Goal: Task Accomplishment & Management: Use online tool/utility

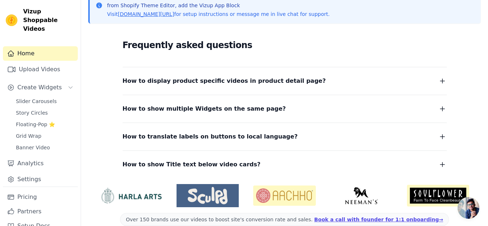
scroll to position [180, 0]
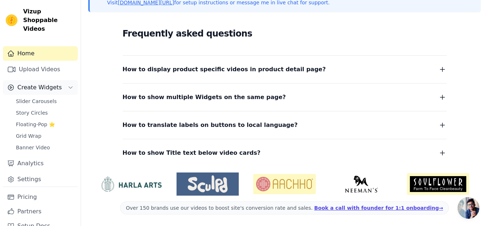
click at [60, 86] on button "Create Widgets" at bounding box center [40, 87] width 75 height 14
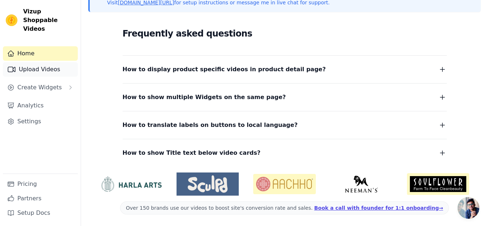
click at [53, 62] on link "Upload Videos" at bounding box center [40, 69] width 75 height 14
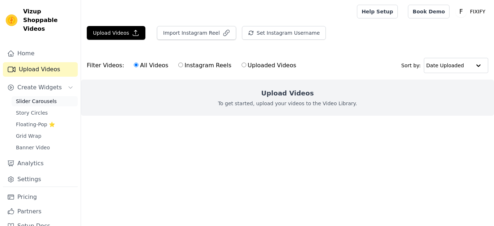
click at [44, 102] on span "Slider Carousels" at bounding box center [36, 101] width 41 height 7
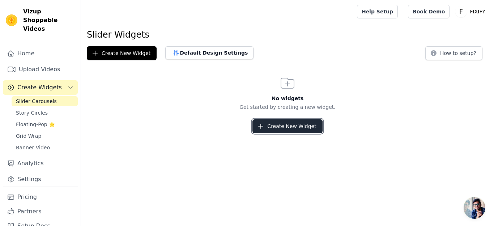
click at [282, 124] on button "Create New Widget" at bounding box center [288, 126] width 70 height 14
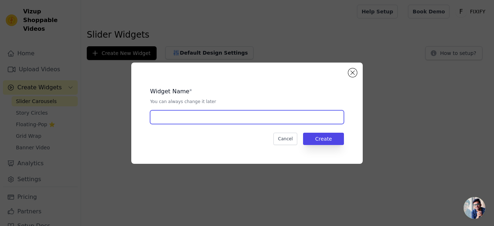
click at [176, 117] on input "text" at bounding box center [247, 117] width 194 height 14
type input "Phone Holder"
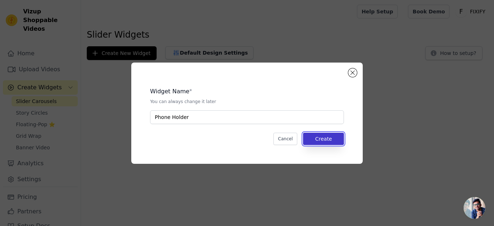
click at [319, 138] on button "Create" at bounding box center [323, 139] width 41 height 12
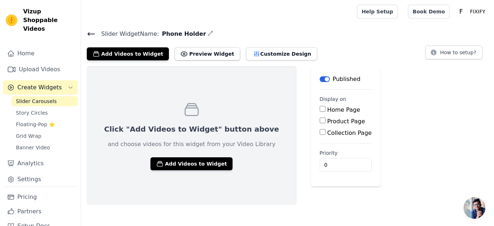
click at [320, 121] on input "Product Page" at bounding box center [323, 121] width 6 height 6
checkbox input "true"
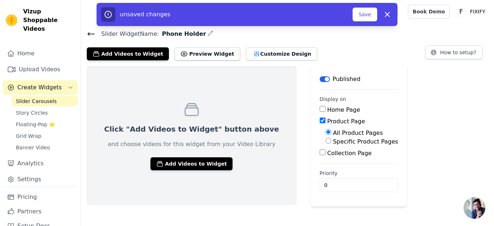
click at [326, 141] on input "Specific Product Pages" at bounding box center [329, 141] width 6 height 6
radio input "true"
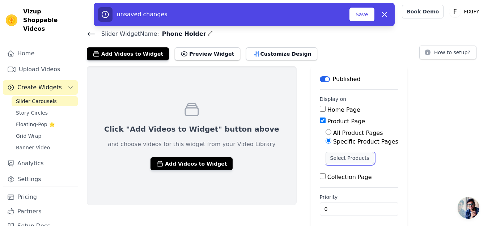
click at [326, 156] on button "Select Products" at bounding box center [350, 158] width 49 height 12
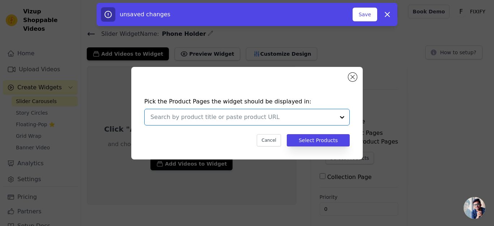
click at [270, 117] on input "text" at bounding box center [243, 117] width 185 height 9
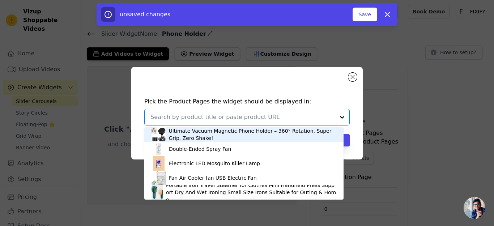
click at [308, 135] on div "Ultimate Vacuum Magnetic Phone Holder – 360° Rotation, Super Grip, Zero Shake!" at bounding box center [253, 134] width 168 height 14
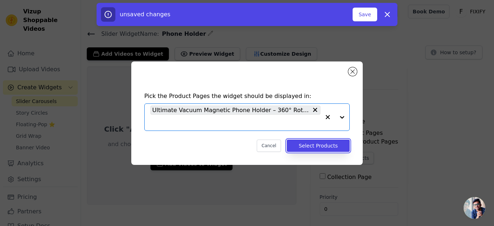
click at [315, 144] on button "Select Products" at bounding box center [318, 146] width 63 height 12
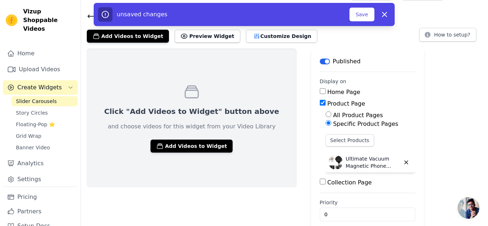
scroll to position [27, 0]
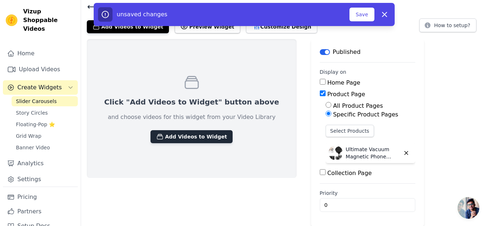
click at [176, 135] on button "Add Videos to Widget" at bounding box center [192, 136] width 82 height 13
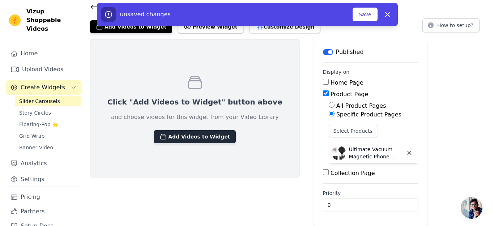
scroll to position [0, 0]
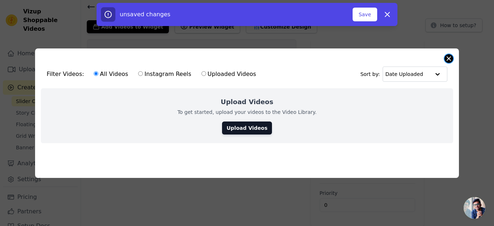
click at [450, 59] on button "Close modal" at bounding box center [449, 58] width 9 height 9
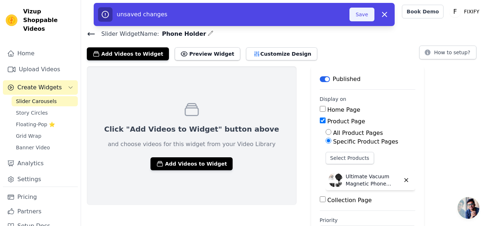
click at [362, 15] on button "Save" at bounding box center [362, 15] width 25 height 14
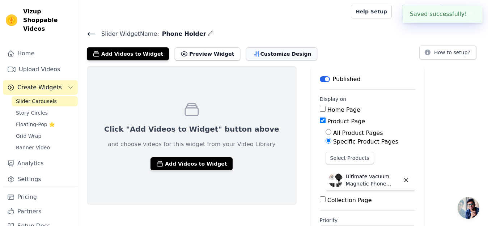
click at [249, 50] on button "Customize Design" at bounding box center [281, 53] width 71 height 13
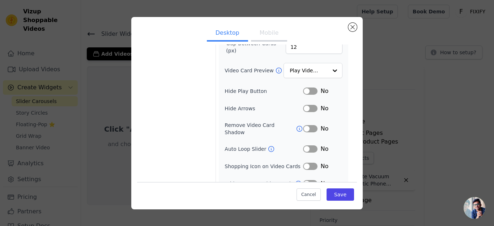
scroll to position [88, 0]
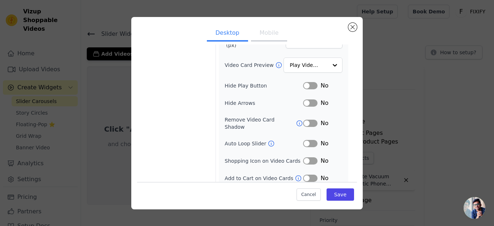
click at [268, 34] on button "Mobile" at bounding box center [269, 34] width 36 height 16
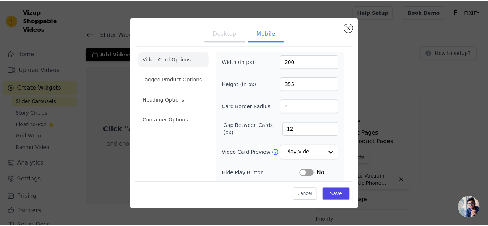
scroll to position [0, 0]
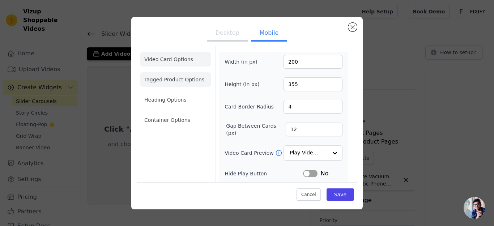
click at [181, 80] on li "Tagged Product Options" at bounding box center [175, 79] width 71 height 14
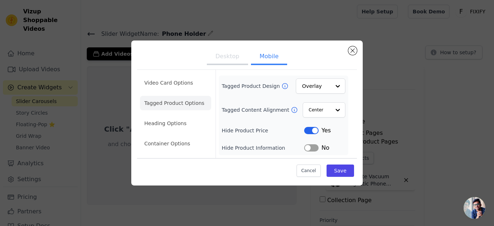
click at [180, 104] on li "Tagged Product Options" at bounding box center [175, 103] width 71 height 14
click at [173, 121] on li "Heading Options" at bounding box center [175, 123] width 71 height 14
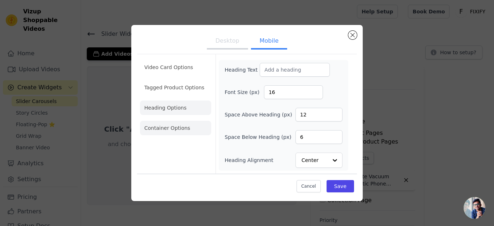
click at [175, 131] on li "Container Options" at bounding box center [175, 128] width 71 height 14
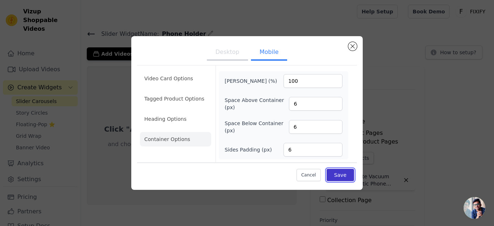
click at [347, 173] on button "Save" at bounding box center [341, 175] width 28 height 12
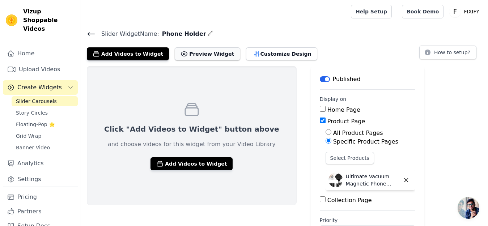
click at [210, 48] on button "Preview Widget" at bounding box center [207, 53] width 65 height 13
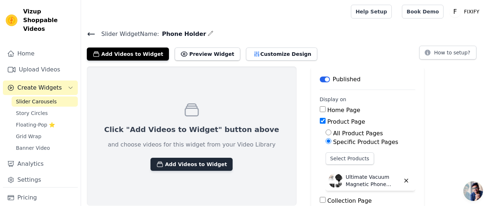
click at [190, 165] on button "Add Videos to Widget" at bounding box center [192, 163] width 82 height 13
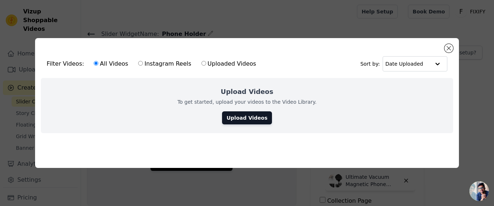
click at [202, 62] on input "Uploaded Videos" at bounding box center [204, 63] width 5 height 5
radio input "true"
click at [249, 112] on link "Upload Videos" at bounding box center [247, 117] width 50 height 13
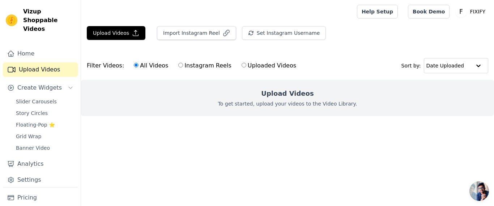
click at [259, 101] on p "To get started, upload your videos to the Video Library." at bounding box center [287, 103] width 139 height 7
click at [257, 99] on div "Upload Videos To get started, upload your videos to the Video Library." at bounding box center [287, 98] width 413 height 36
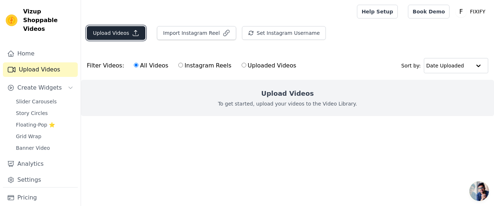
click at [132, 31] on icon "button" at bounding box center [135, 32] width 7 height 7
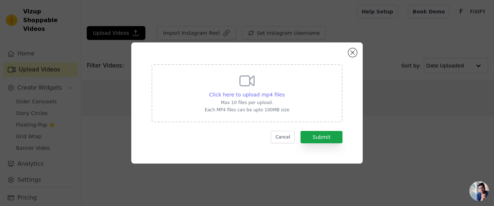
click at [239, 94] on span "Click here to upload mp4 files" at bounding box center [248, 95] width 76 height 6
click at [284, 91] on input "Click here to upload mp4 files Max 10 files per upload. Each MP4 files can be u…" at bounding box center [284, 90] width 0 height 0
type input "C:\fakepath\WhatsApp Video 2025-09-02 at 9.14.34 PM.mp4"
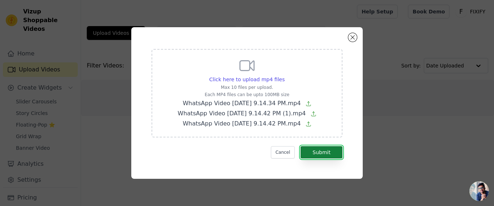
click at [325, 151] on button "Submit" at bounding box center [322, 152] width 42 height 12
click at [321, 154] on button "Submit" at bounding box center [322, 152] width 42 height 12
click at [321, 153] on button "Submit" at bounding box center [322, 152] width 42 height 12
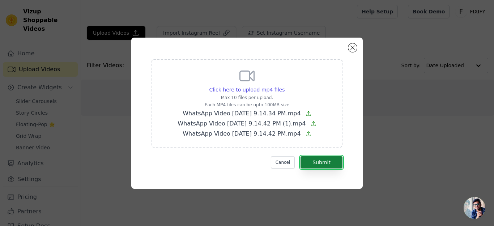
click at [323, 163] on button "Submit" at bounding box center [322, 162] width 42 height 12
click at [311, 133] on icon at bounding box center [309, 134] width 4 height 4
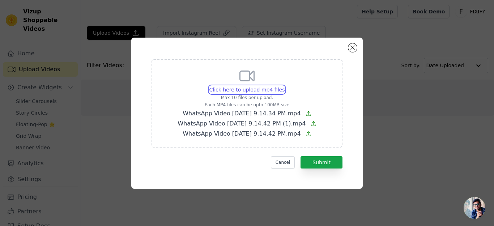
click at [285, 86] on input "Click here to upload mp4 files Max 10 files per upload. Each MP4 files can be u…" at bounding box center [284, 86] width 0 height 0
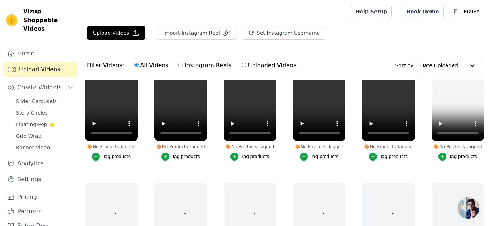
scroll to position [72, 0]
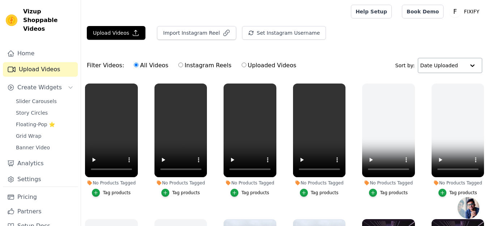
click at [439, 69] on input "text" at bounding box center [443, 65] width 45 height 14
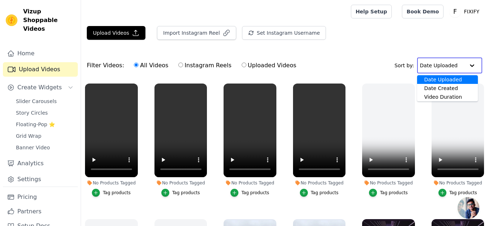
click at [449, 60] on input "text" at bounding box center [442, 65] width 45 height 14
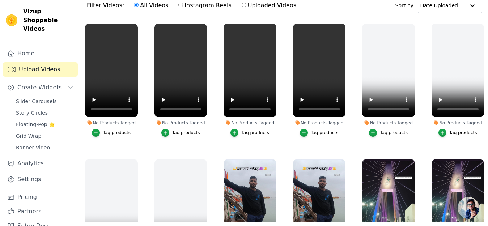
scroll to position [74, 0]
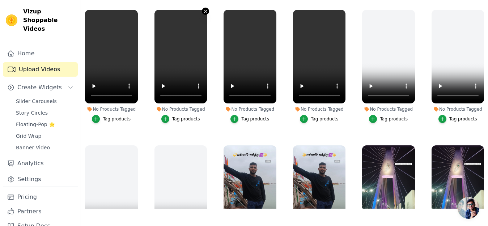
click at [206, 11] on icon "button" at bounding box center [205, 11] width 5 height 5
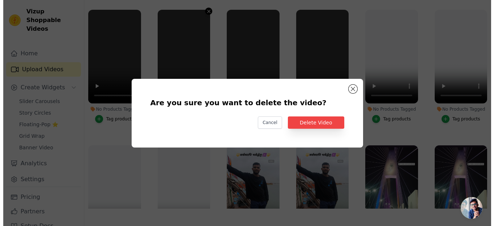
scroll to position [0, 0]
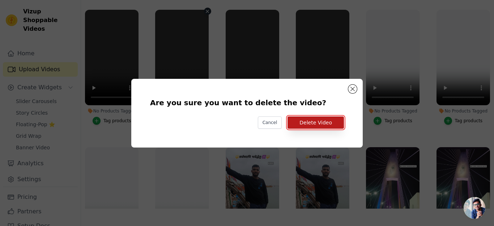
click at [325, 122] on button "Delete Video" at bounding box center [316, 123] width 56 height 12
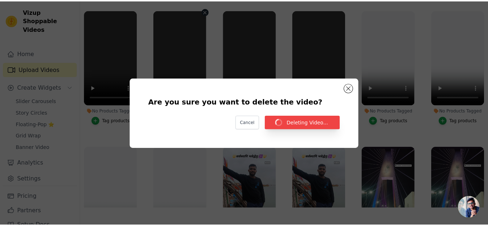
scroll to position [74, 0]
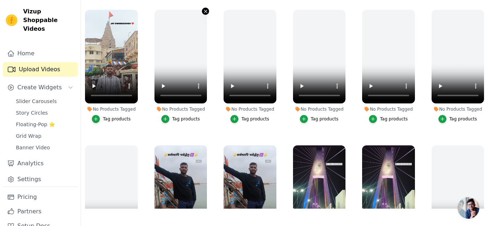
click at [203, 10] on icon "button" at bounding box center [205, 11] width 5 height 5
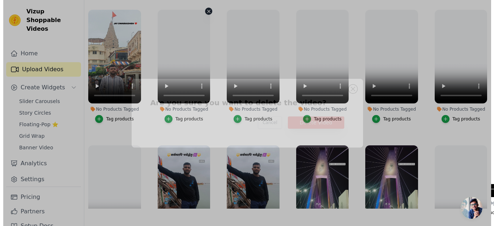
scroll to position [0, 0]
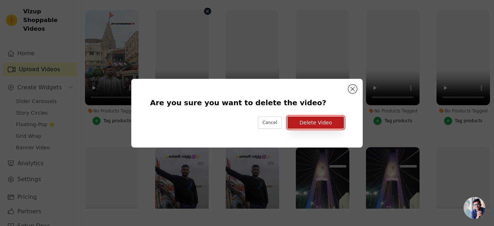
click at [305, 122] on button "Delete Video" at bounding box center [316, 123] width 56 height 12
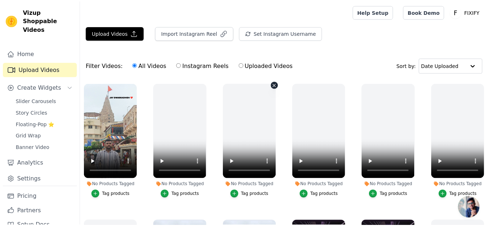
scroll to position [74, 0]
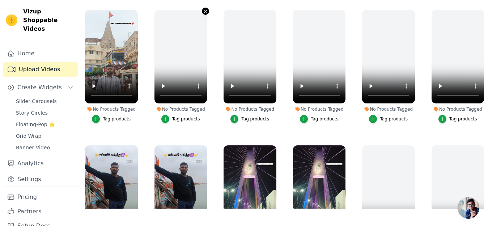
click at [205, 13] on icon "button" at bounding box center [205, 11] width 5 height 5
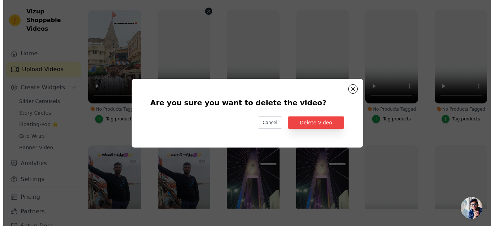
scroll to position [0, 0]
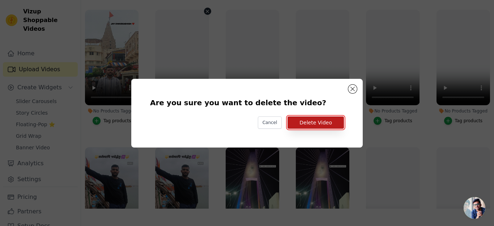
click at [312, 123] on button "Delete Video" at bounding box center [316, 123] width 56 height 12
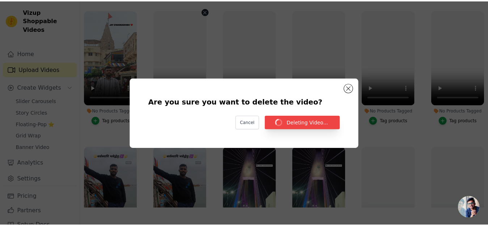
scroll to position [74, 0]
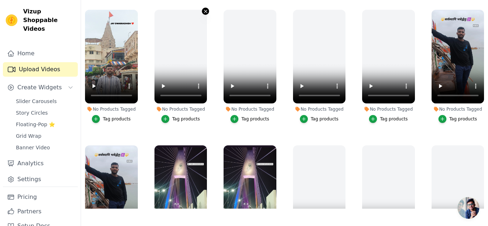
click at [203, 10] on icon "button" at bounding box center [205, 11] width 5 height 5
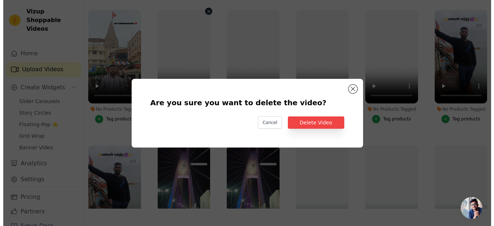
scroll to position [0, 0]
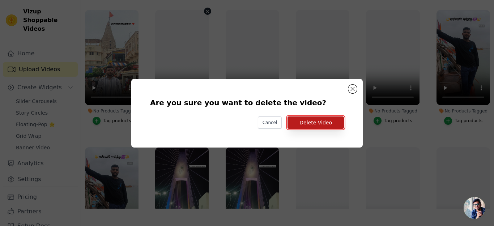
click at [311, 118] on button "Delete Video" at bounding box center [316, 123] width 56 height 12
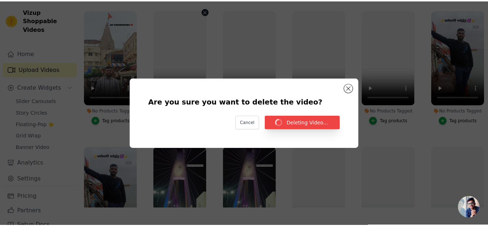
scroll to position [74, 0]
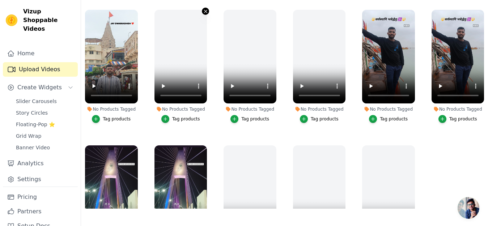
click at [204, 10] on icon "button" at bounding box center [205, 11] width 5 height 5
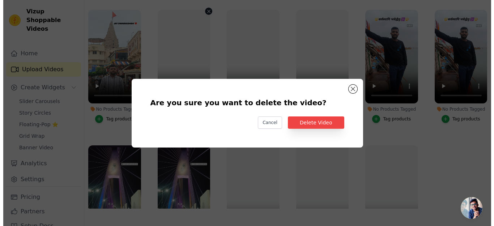
scroll to position [0, 0]
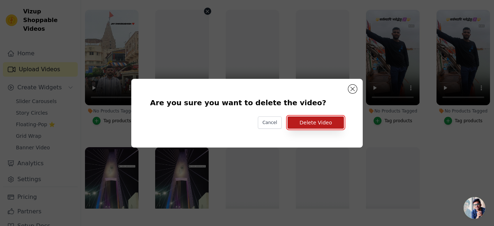
click at [308, 120] on button "Delete Video" at bounding box center [316, 123] width 56 height 12
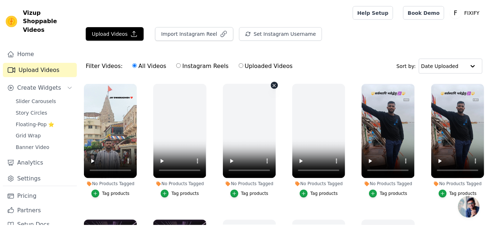
scroll to position [74, 0]
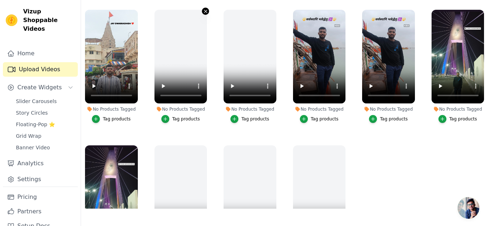
click at [206, 8] on button "No Products Tagged Tag products" at bounding box center [205, 11] width 7 height 7
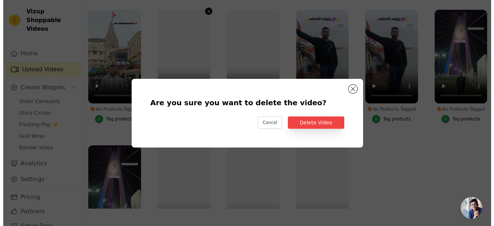
scroll to position [0, 0]
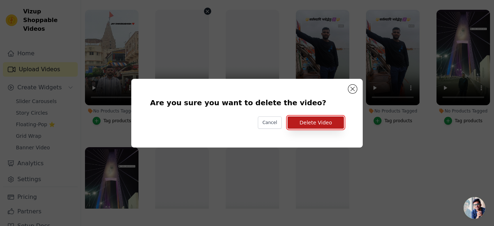
click at [307, 119] on button "Delete Video" at bounding box center [316, 123] width 56 height 12
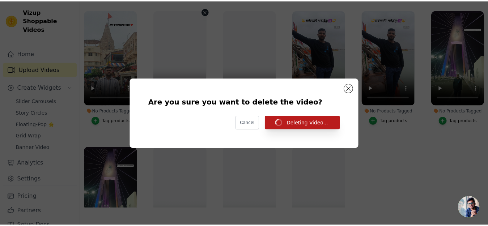
scroll to position [74, 0]
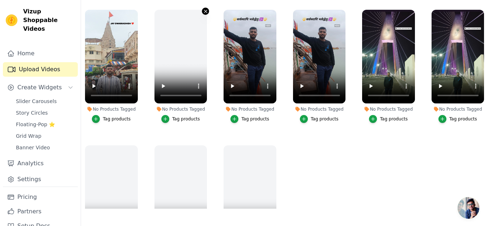
click at [205, 13] on icon "button" at bounding box center [205, 11] width 5 height 5
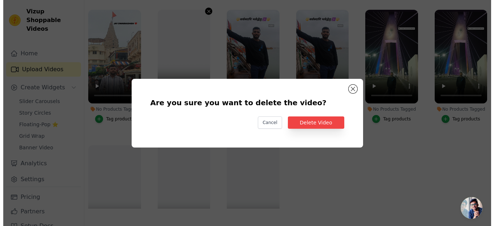
scroll to position [0, 0]
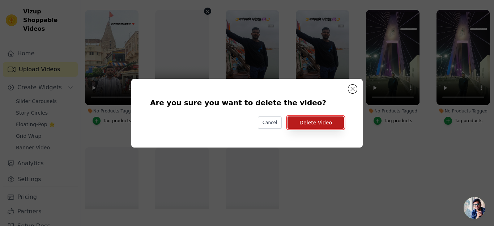
click at [324, 119] on button "Delete Video" at bounding box center [316, 123] width 56 height 12
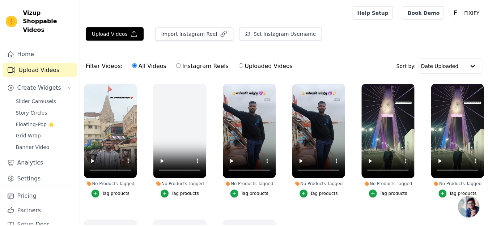
scroll to position [74, 0]
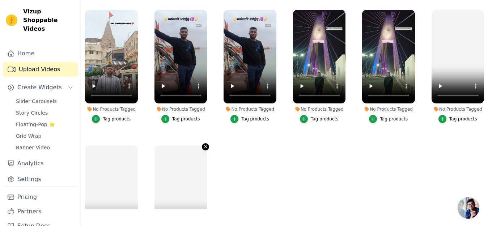
click at [204, 146] on icon "button" at bounding box center [205, 146] width 5 height 5
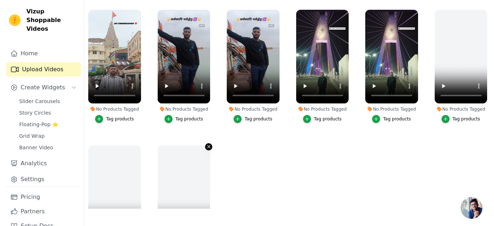
scroll to position [0, 0]
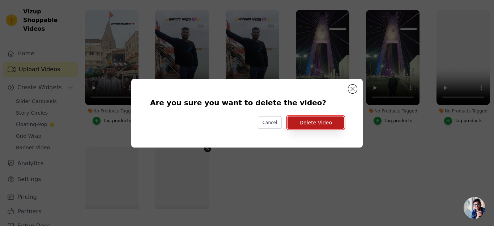
click at [313, 124] on button "Delete Video" at bounding box center [316, 123] width 56 height 12
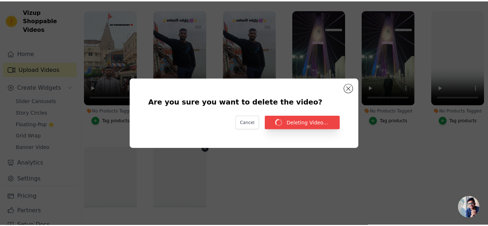
scroll to position [74, 0]
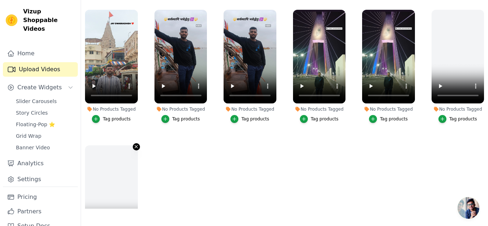
click at [137, 146] on icon "button" at bounding box center [136, 146] width 5 height 5
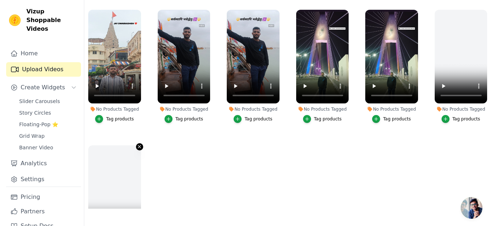
scroll to position [0, 0]
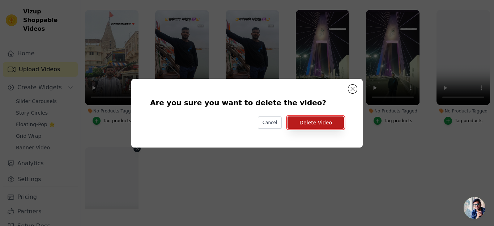
click at [311, 125] on button "Delete Video" at bounding box center [316, 123] width 56 height 12
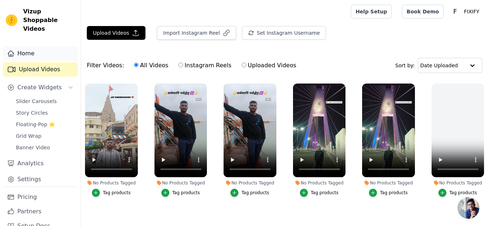
click at [43, 56] on link "Home" at bounding box center [40, 53] width 75 height 14
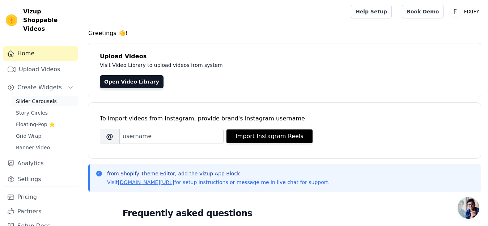
click at [38, 103] on span "Slider Carousels" at bounding box center [36, 101] width 41 height 7
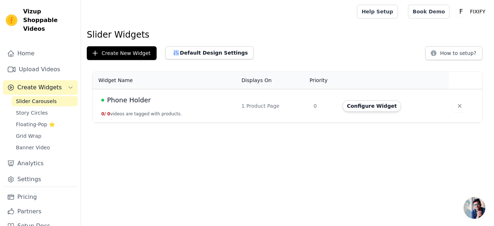
click at [159, 103] on div "Phone Holder" at bounding box center [167, 100] width 132 height 10
click at [361, 109] on button "Configure Widget" at bounding box center [372, 106] width 59 height 12
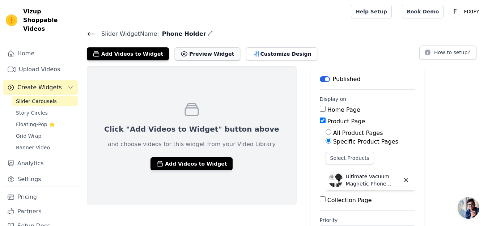
click at [189, 55] on button "Preview Widget" at bounding box center [207, 53] width 65 height 13
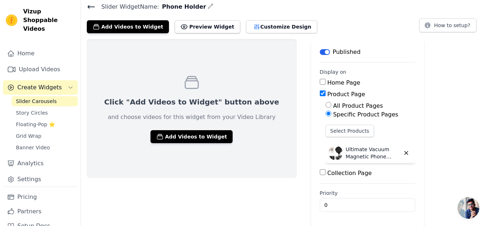
click at [92, 5] on icon at bounding box center [91, 7] width 9 height 9
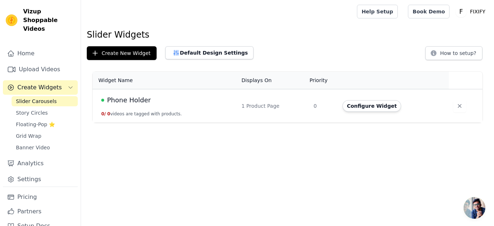
click at [259, 106] on div "1 Product Page" at bounding box center [273, 105] width 63 height 7
click at [283, 105] on div "1 Product Page" at bounding box center [273, 105] width 63 height 7
click at [361, 106] on button "Configure Widget" at bounding box center [372, 106] width 59 height 12
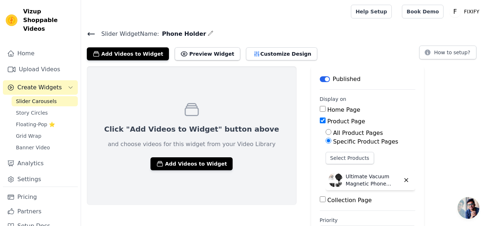
click at [93, 33] on icon at bounding box center [91, 34] width 7 height 3
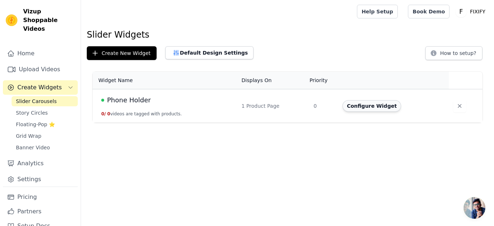
click at [372, 106] on button "Configure Widget" at bounding box center [372, 106] width 59 height 12
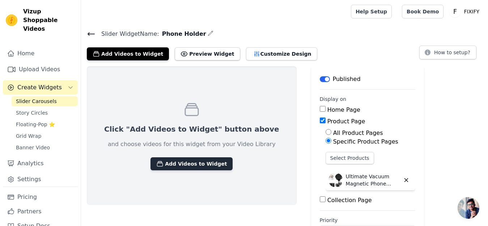
click at [165, 165] on button "Add Videos to Widget" at bounding box center [192, 163] width 82 height 13
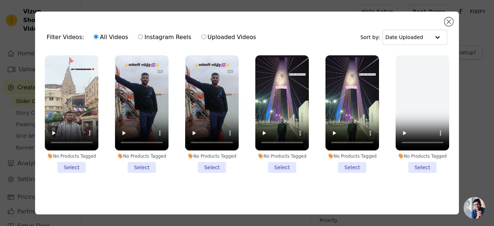
click at [67, 167] on li "No Products Tagged Select" at bounding box center [72, 114] width 54 height 118
click at [0, 0] on input "No Products Tagged Select" at bounding box center [0, 0] width 0 height 0
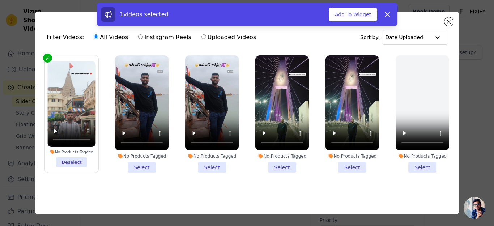
click at [138, 163] on li "No Products Tagged Select" at bounding box center [142, 114] width 54 height 118
click at [0, 0] on input "No Products Tagged Select" at bounding box center [0, 0] width 0 height 0
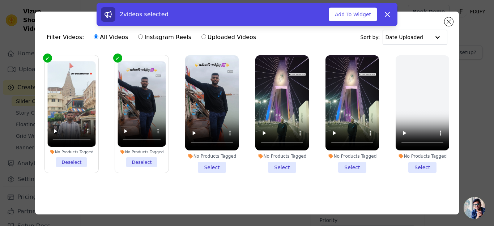
click at [284, 165] on li "No Products Tagged Select" at bounding box center [283, 114] width 54 height 118
click at [0, 0] on input "No Products Tagged Select" at bounding box center [0, 0] width 0 height 0
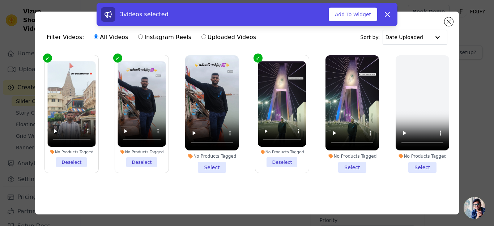
click at [208, 165] on li "No Products Tagged Select" at bounding box center [212, 114] width 54 height 118
click at [0, 0] on input "No Products Tagged Select" at bounding box center [0, 0] width 0 height 0
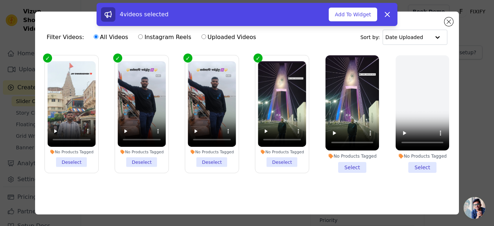
click at [346, 163] on li "No Products Tagged Select" at bounding box center [353, 114] width 54 height 118
click at [0, 0] on input "No Products Tagged Select" at bounding box center [0, 0] width 0 height 0
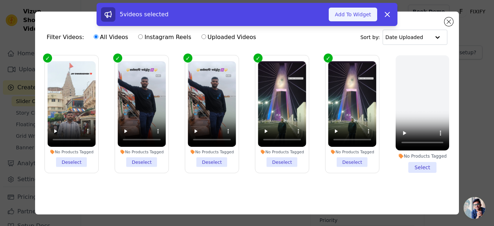
click at [355, 12] on button "Add To Widget" at bounding box center [353, 15] width 49 height 14
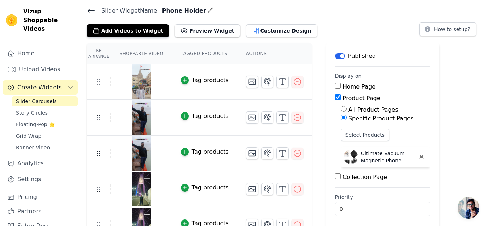
scroll to position [40, 0]
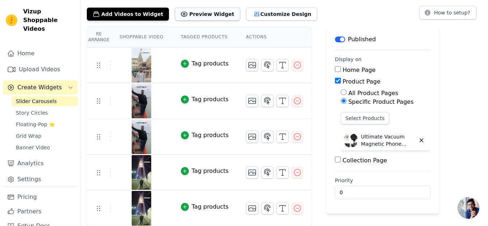
click at [205, 12] on button "Preview Widget" at bounding box center [207, 14] width 65 height 13
click at [335, 159] on input "Collection Page" at bounding box center [338, 160] width 6 height 6
checkbox input "true"
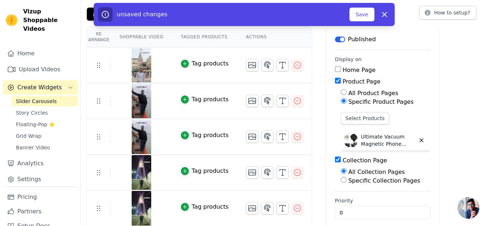
click at [341, 181] on input "Specific Collection Pages" at bounding box center [344, 180] width 6 height 6
radio input "true"
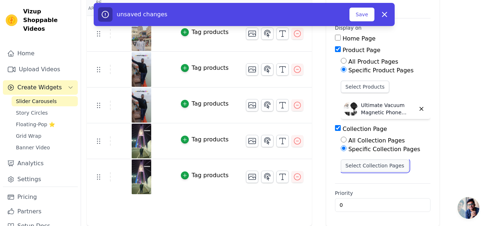
click at [366, 167] on button "Select Collection Pages" at bounding box center [375, 166] width 68 height 12
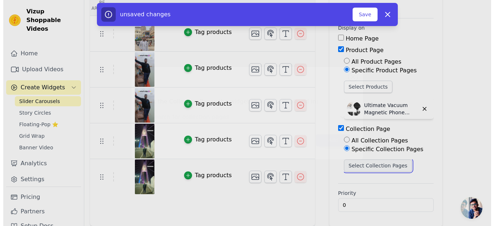
scroll to position [0, 0]
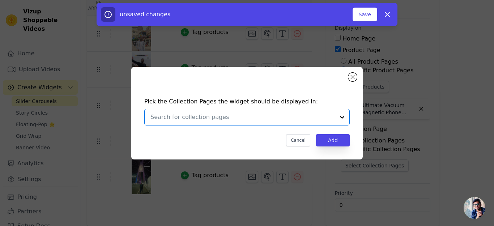
click at [278, 119] on input "text" at bounding box center [243, 117] width 185 height 9
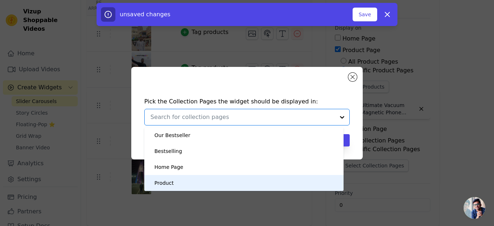
click at [172, 183] on div "Product" at bounding box center [244, 183] width 185 height 16
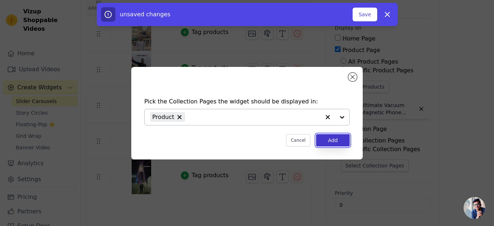
click at [328, 139] on button "Add" at bounding box center [333, 140] width 34 height 12
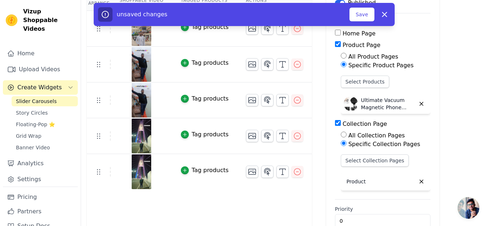
scroll to position [92, 0]
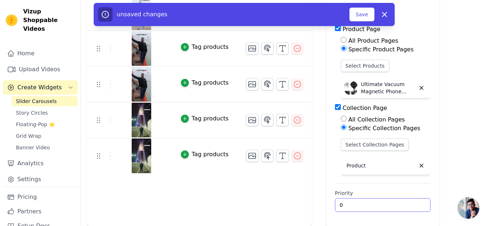
click at [406, 207] on input "0" at bounding box center [383, 205] width 96 height 14
click at [442, 167] on div "Re Arrange Shoppable Video Tagged Products Actions Tag products Tag products Ta…" at bounding box center [284, 100] width 407 height 253
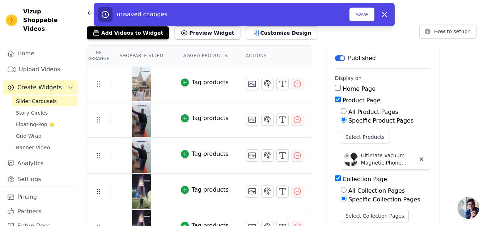
scroll to position [20, 0]
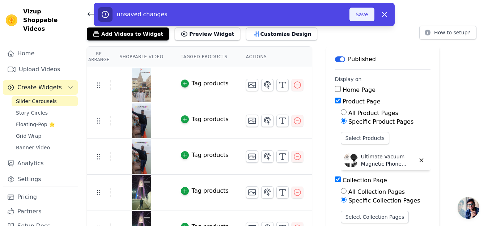
click at [359, 13] on button "Save" at bounding box center [362, 15] width 25 height 14
click at [443, 33] on button "How to setup?" at bounding box center [448, 33] width 57 height 14
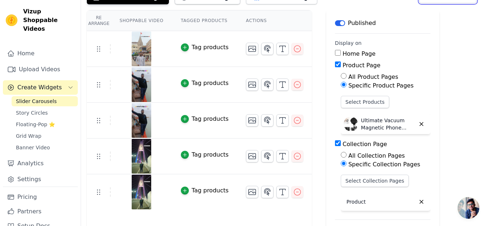
scroll to position [92, 0]
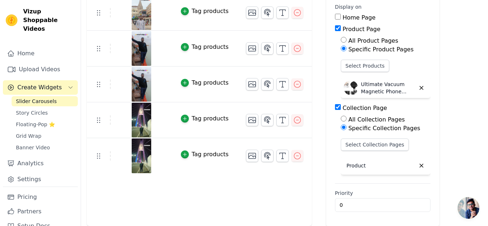
click at [365, 162] on div "Product" at bounding box center [386, 166] width 90 height 18
click at [364, 147] on button "Select Collection Pages" at bounding box center [375, 145] width 68 height 12
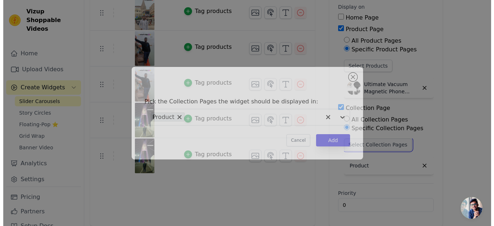
scroll to position [0, 0]
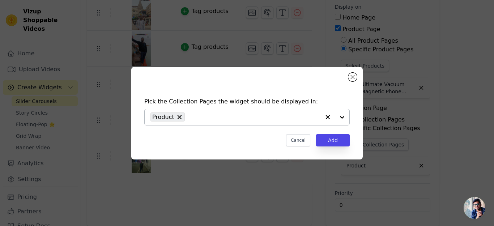
click at [343, 115] on div at bounding box center [335, 117] width 29 height 16
click at [354, 77] on button "Close modal" at bounding box center [353, 77] width 9 height 9
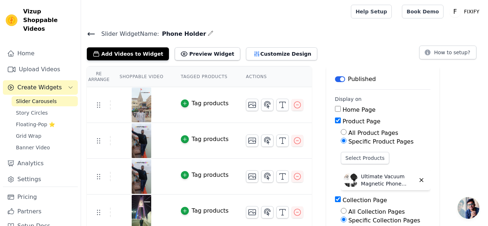
click at [93, 32] on icon at bounding box center [91, 34] width 9 height 9
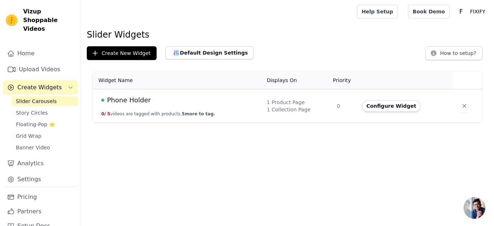
click at [286, 111] on div "1 Collection Page" at bounding box center [298, 109] width 62 height 7
click at [68, 89] on icon "Sidebar" at bounding box center [71, 88] width 6 height 6
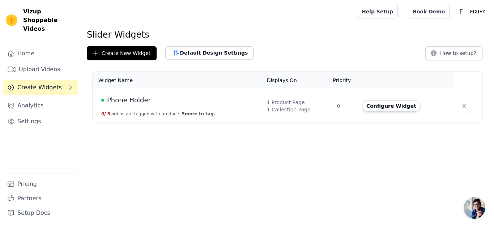
click at [72, 85] on icon "Sidebar" at bounding box center [71, 88] width 6 height 6
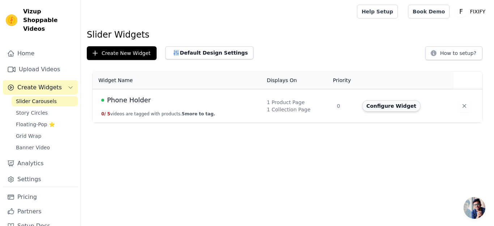
click at [367, 106] on button "Configure Widget" at bounding box center [391, 106] width 59 height 12
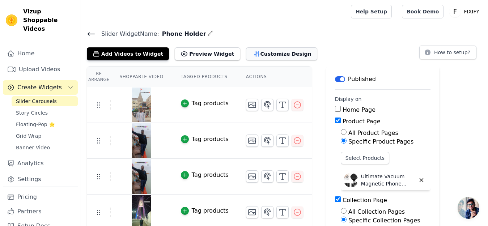
click at [253, 54] on icon "button" at bounding box center [256, 53] width 7 height 7
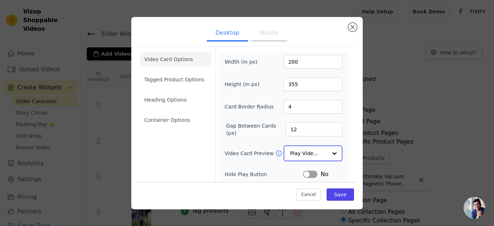
click at [328, 151] on div at bounding box center [335, 153] width 14 height 14
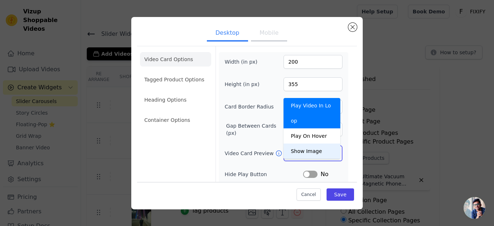
click at [335, 153] on div at bounding box center [335, 153] width 14 height 14
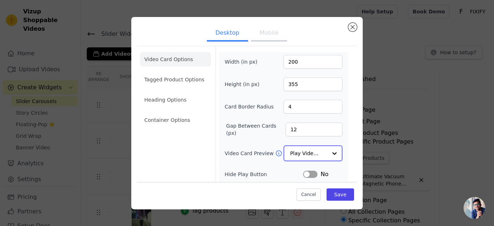
click at [329, 152] on div at bounding box center [335, 153] width 14 height 14
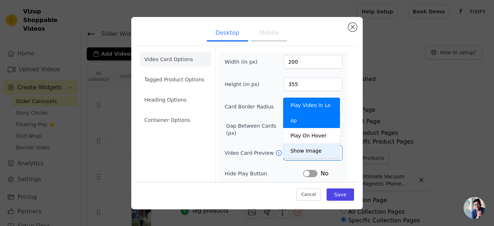
click at [345, 89] on form "Width (in px) 200 Height (in px) 355 Card Border Radius 4 Gap Between Cards (px…" at bounding box center [284, 161] width 136 height 230
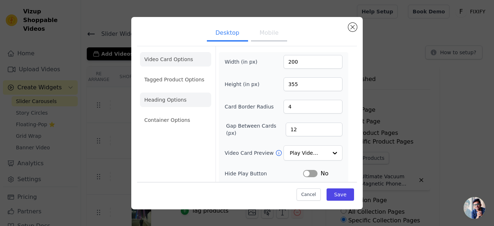
click at [182, 101] on li "Heading Options" at bounding box center [175, 100] width 71 height 14
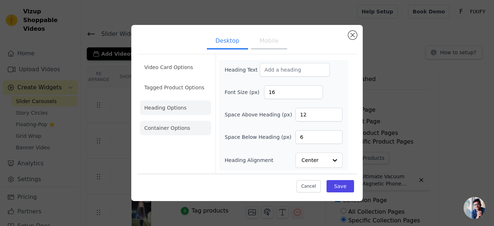
click at [177, 130] on li "Container Options" at bounding box center [175, 128] width 71 height 14
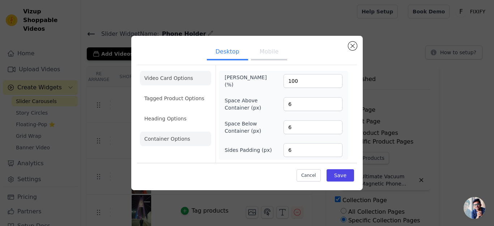
click at [169, 79] on li "Video Card Options" at bounding box center [175, 78] width 71 height 14
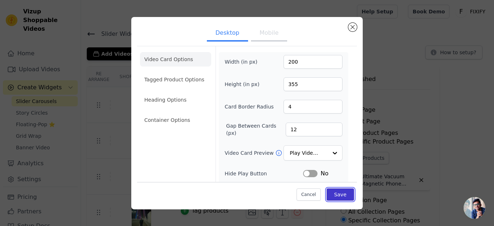
click at [334, 194] on button "Save" at bounding box center [341, 195] width 28 height 12
